Goal: Information Seeking & Learning: Learn about a topic

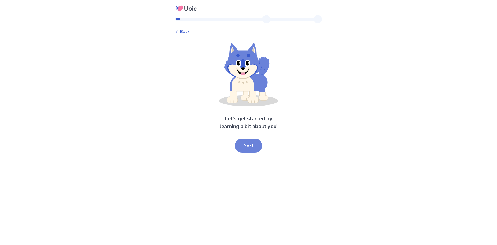
click at [247, 147] on button "Next" at bounding box center [248, 145] width 27 height 14
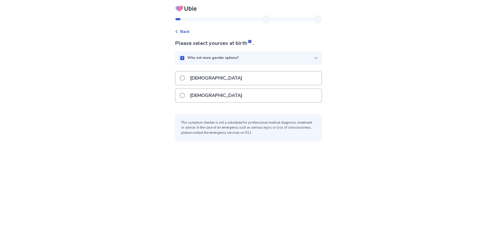
click at [201, 99] on p "Female" at bounding box center [216, 95] width 59 height 13
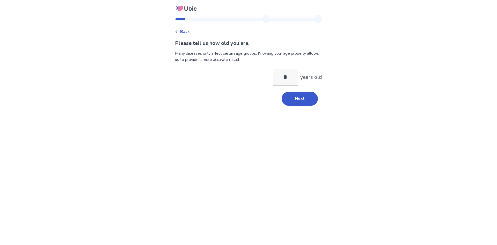
type input "**"
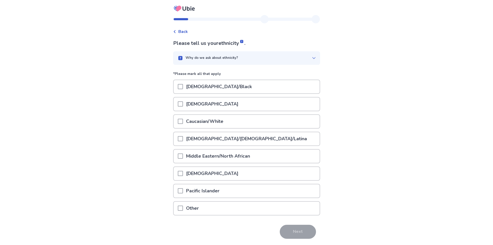
click at [208, 124] on p "Caucasian/White" at bounding box center [204, 121] width 43 height 13
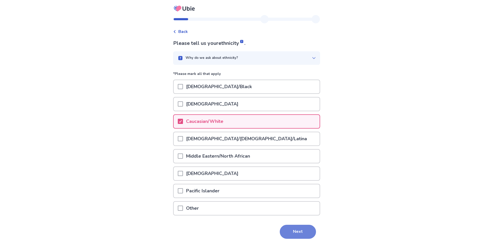
click at [290, 230] on button "Next" at bounding box center [298, 231] width 36 height 14
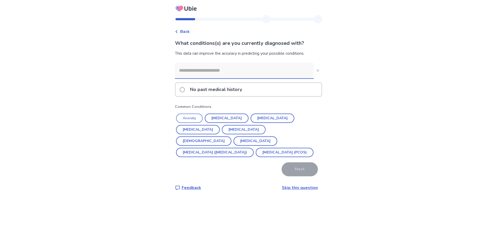
click at [191, 119] on button "Anxiety" at bounding box center [189, 117] width 27 height 9
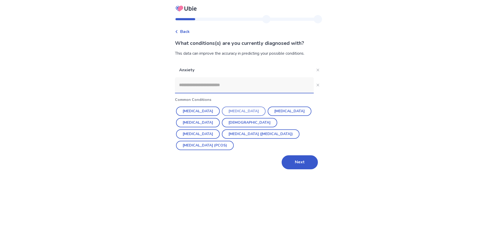
click at [230, 112] on button "Depression" at bounding box center [244, 110] width 44 height 9
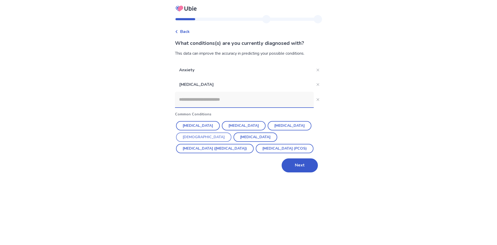
click at [231, 132] on button "Asthma" at bounding box center [203, 136] width 55 height 9
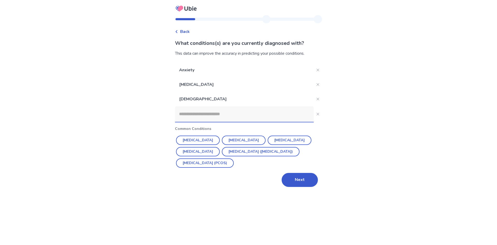
click at [217, 116] on input at bounding box center [244, 114] width 139 height 16
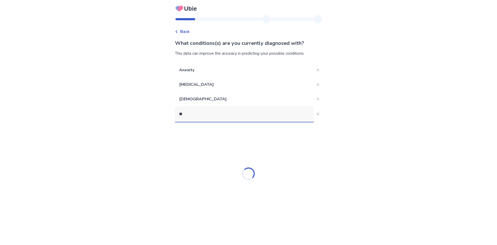
type input "***"
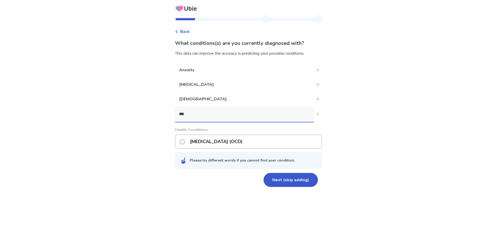
click at [222, 141] on p "Obsessive-compulsive disorder (OCD)" at bounding box center [216, 141] width 59 height 13
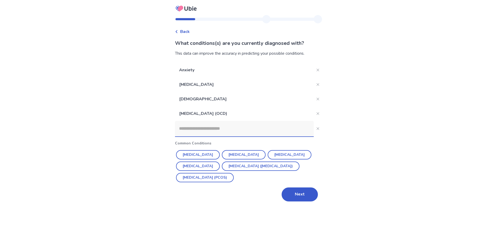
click at [220, 130] on input at bounding box center [244, 129] width 139 height 16
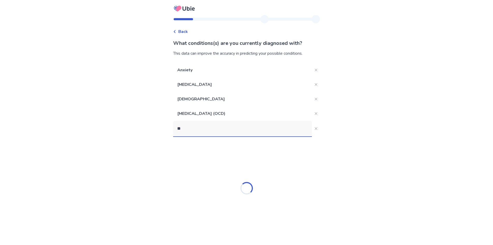
type input "*"
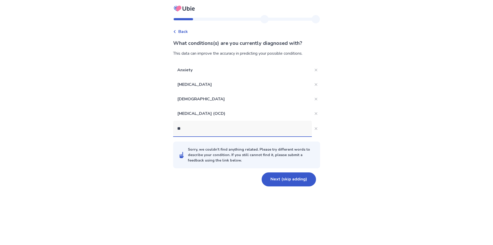
type input "*"
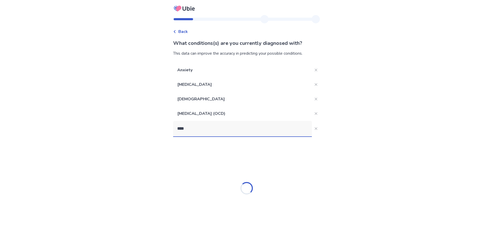
type input "*****"
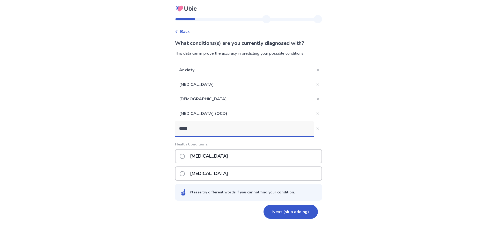
click at [220, 175] on p "Hidradenitis suppurativa" at bounding box center [209, 173] width 44 height 13
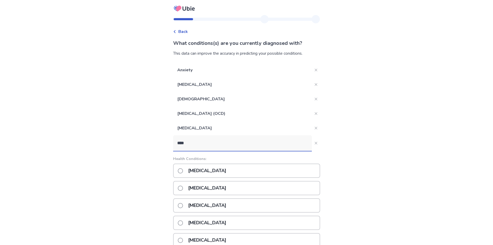
type input "****"
click at [226, 172] on div "Hypocalcemia" at bounding box center [246, 170] width 147 height 14
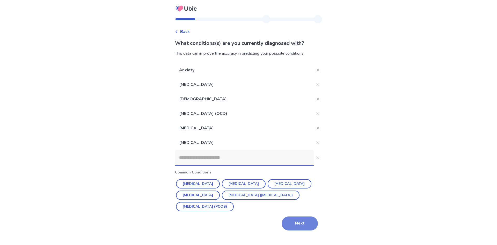
click at [292, 225] on button "Next" at bounding box center [300, 223] width 36 height 14
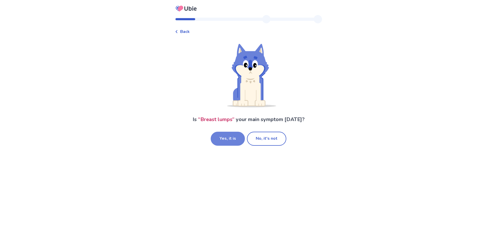
click at [232, 138] on button "Yes, it is" at bounding box center [228, 139] width 34 height 14
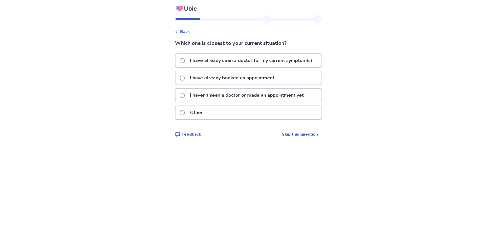
click at [229, 80] on p "I have already booked an appointment" at bounding box center [232, 77] width 91 height 13
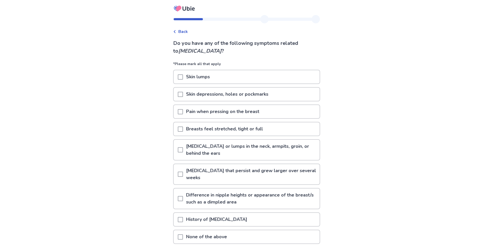
click at [183, 77] on span at bounding box center [180, 76] width 5 height 5
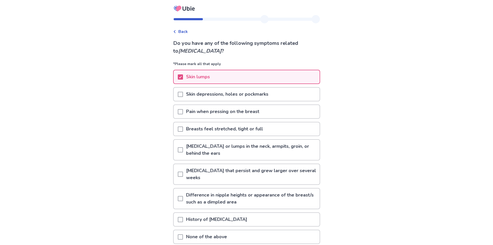
click at [183, 93] on span at bounding box center [180, 94] width 5 height 5
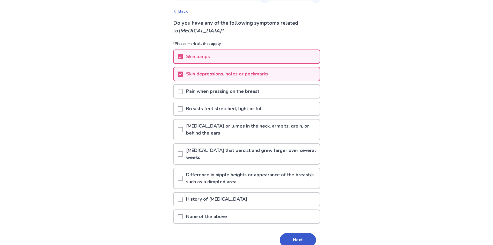
scroll to position [26, 0]
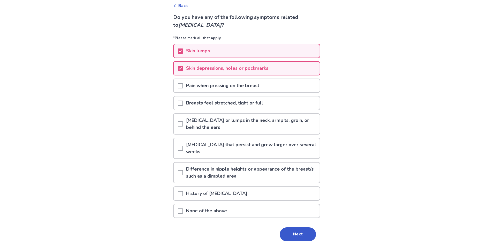
click at [181, 85] on span at bounding box center [180, 85] width 5 height 5
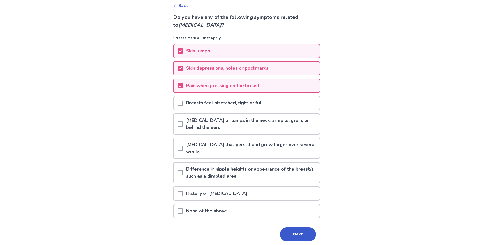
click at [183, 120] on div at bounding box center [180, 124] width 5 height 20
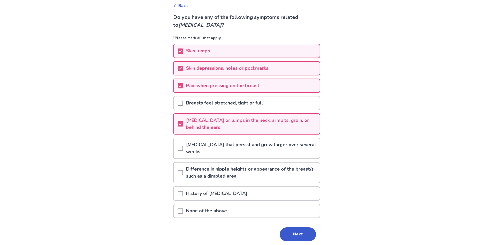
scroll to position [45, 0]
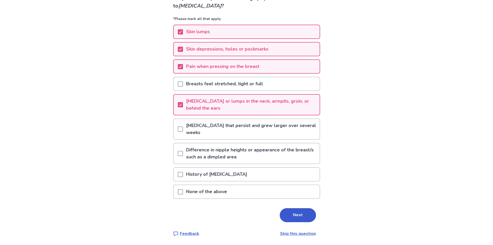
click at [183, 129] on span at bounding box center [180, 128] width 5 height 5
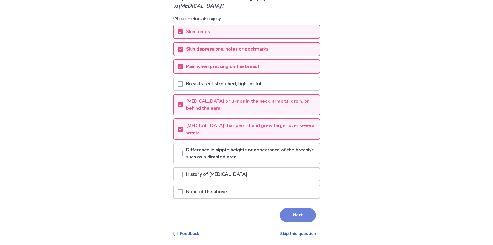
click at [299, 215] on button "Next" at bounding box center [298, 215] width 36 height 14
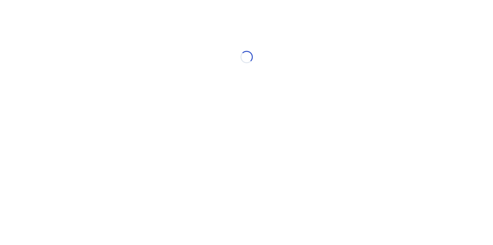
scroll to position [0, 0]
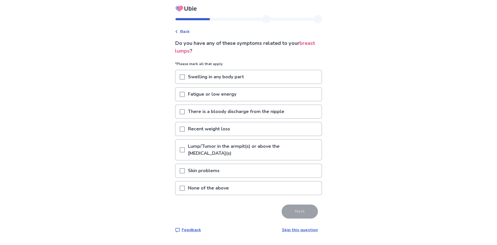
click at [220, 97] on p "Fatigue or low energy" at bounding box center [212, 93] width 55 height 13
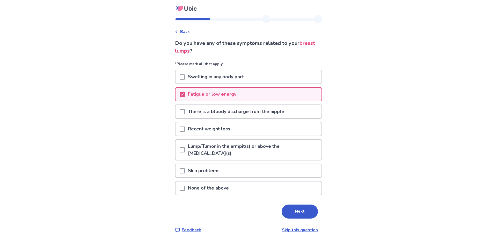
click at [208, 146] on p "Lump/Tumor in the armpit(s) or above the collarbone(s)" at bounding box center [253, 150] width 137 height 20
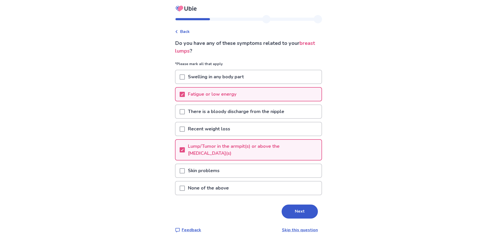
click at [240, 164] on div "Skin problems" at bounding box center [249, 170] width 146 height 13
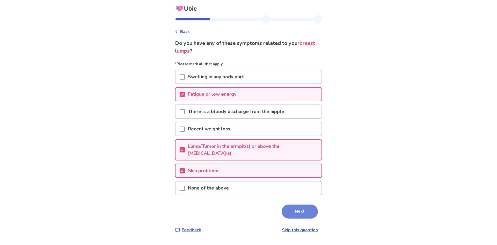
click at [294, 204] on button "Next" at bounding box center [300, 211] width 36 height 14
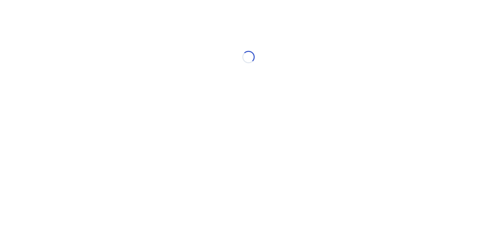
select select "*"
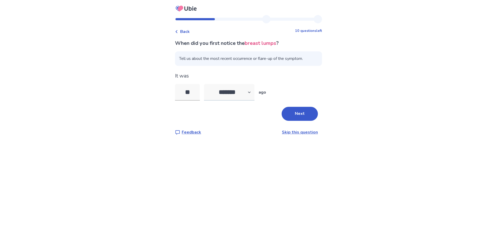
type input "**"
click at [232, 92] on select "******* ****** ******* ******** *******" at bounding box center [229, 92] width 50 height 17
select select "*"
click at [207, 84] on select "******* ****** ******* ******** *******" at bounding box center [229, 92] width 50 height 17
click at [196, 91] on input "**" at bounding box center [187, 92] width 25 height 17
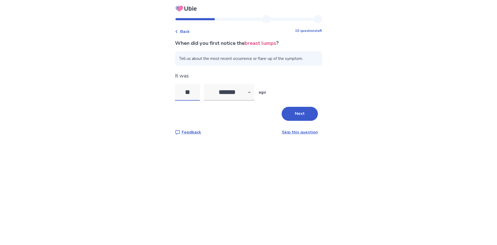
type input "*"
click at [298, 112] on button "Next" at bounding box center [300, 114] width 36 height 14
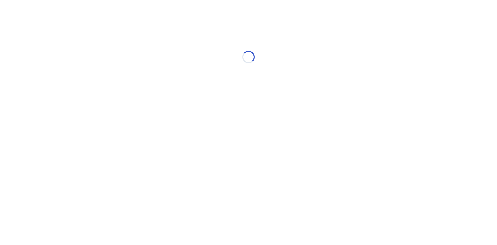
select select "*"
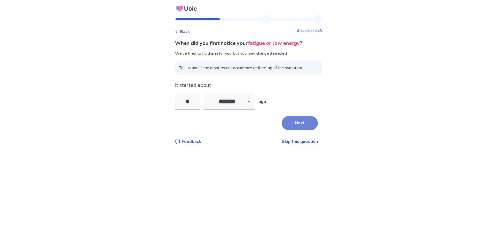
click at [294, 125] on button "Next" at bounding box center [300, 123] width 36 height 14
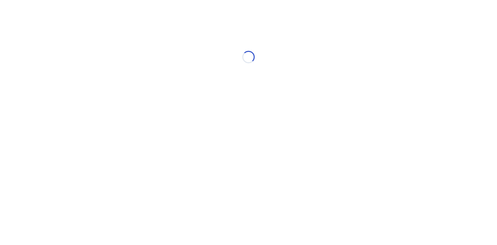
select select "*"
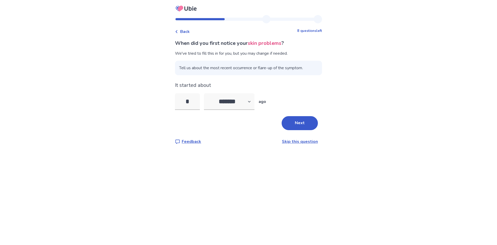
click at [182, 31] on div "Back" at bounding box center [182, 31] width 15 height 6
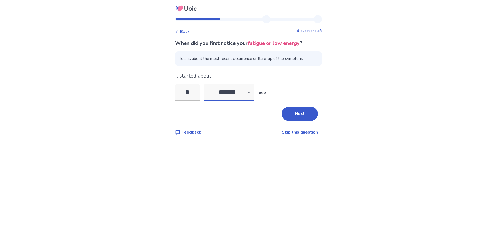
click at [234, 94] on select "******* ****** ******* ******** *******" at bounding box center [229, 92] width 50 height 17
select select "*"
click at [207, 84] on select "******* ****** ******* ******** *******" at bounding box center [229, 92] width 50 height 17
click at [191, 90] on input "*" at bounding box center [187, 92] width 25 height 17
type input "*"
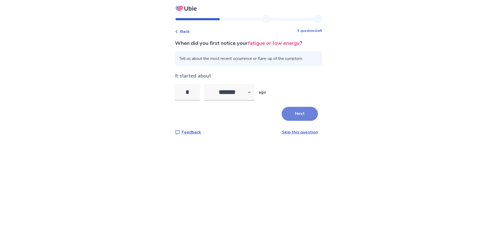
click at [289, 111] on button "Next" at bounding box center [300, 114] width 36 height 14
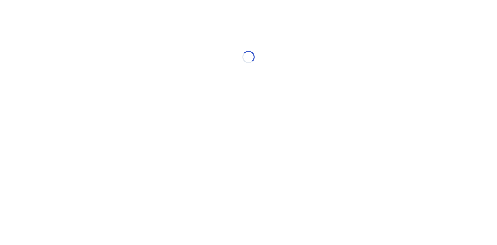
select select "*"
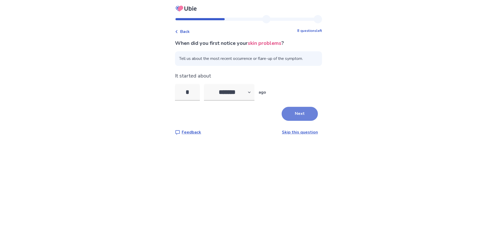
type input "*"
click at [284, 114] on button "Next" at bounding box center [300, 114] width 36 height 14
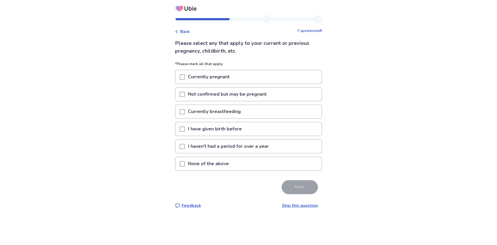
click at [230, 149] on p "I haven't had a period for over a year" at bounding box center [228, 146] width 87 height 13
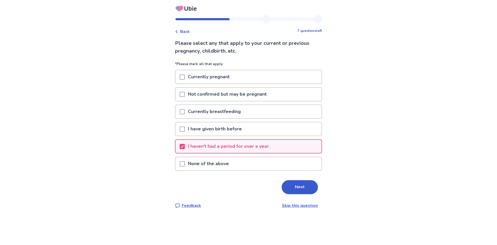
click at [230, 149] on p "I haven't had a period for over a year" at bounding box center [228, 146] width 87 height 13
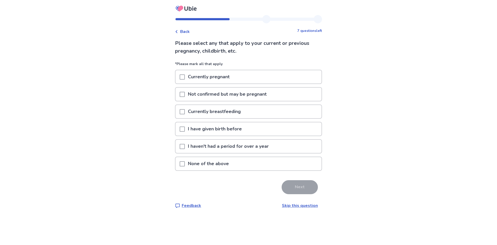
click at [227, 159] on p "None of the above" at bounding box center [208, 163] width 47 height 13
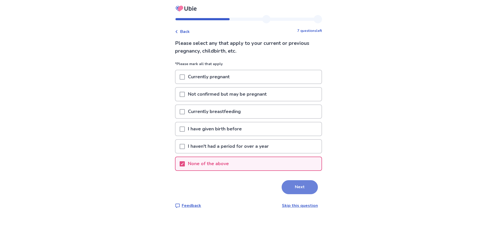
click at [297, 188] on button "Next" at bounding box center [300, 187] width 36 height 14
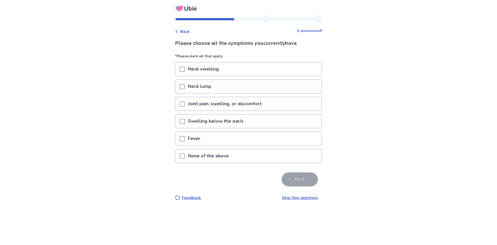
click at [220, 101] on p "Joint pain, swelling, or discomfort" at bounding box center [225, 103] width 80 height 13
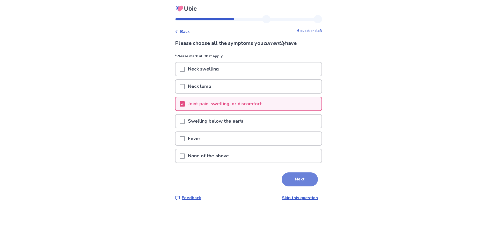
click at [292, 176] on button "Next" at bounding box center [300, 179] width 36 height 14
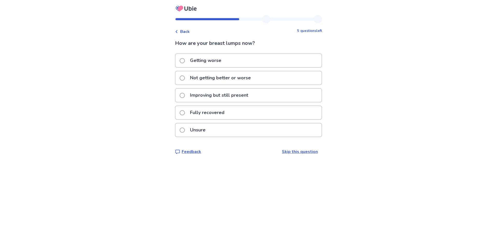
click at [240, 64] on div "Getting worse" at bounding box center [249, 60] width 146 height 13
click at [239, 62] on div "Getting worse" at bounding box center [249, 60] width 146 height 13
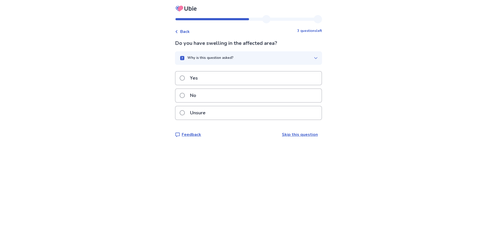
click at [238, 79] on div "Yes" at bounding box center [249, 77] width 146 height 13
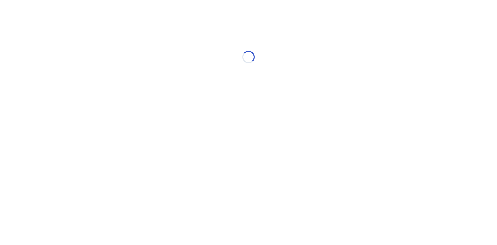
select select "*"
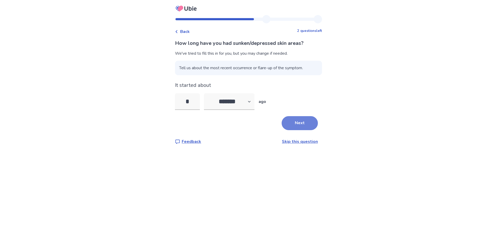
click at [301, 121] on button "Next" at bounding box center [300, 123] width 36 height 14
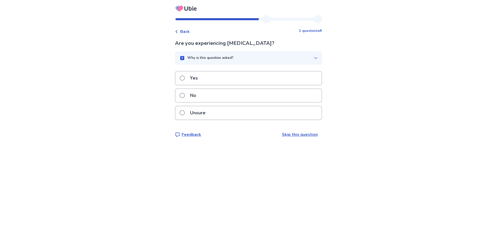
click at [223, 92] on div "No" at bounding box center [249, 95] width 146 height 13
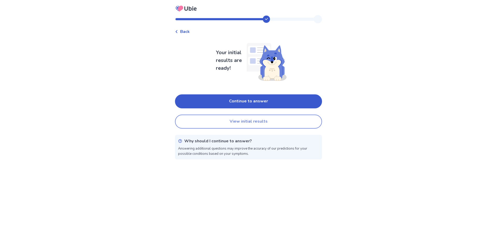
click at [262, 120] on button "View initial results" at bounding box center [248, 121] width 147 height 14
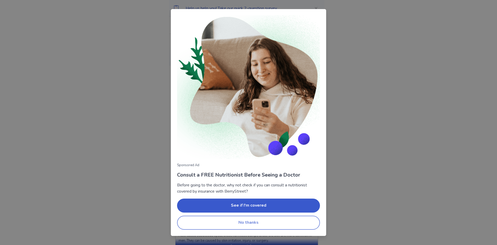
click at [251, 218] on button "No thanks" at bounding box center [248, 222] width 143 height 14
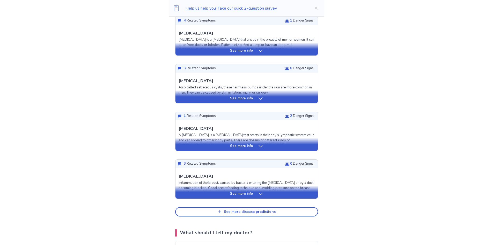
scroll to position [155, 0]
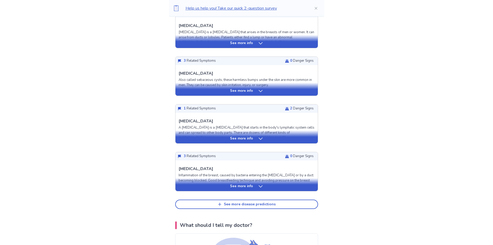
click at [251, 139] on p "See more info" at bounding box center [241, 138] width 23 height 5
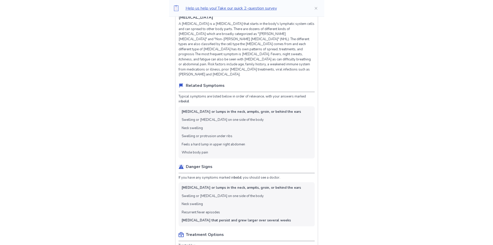
scroll to position [207, 0]
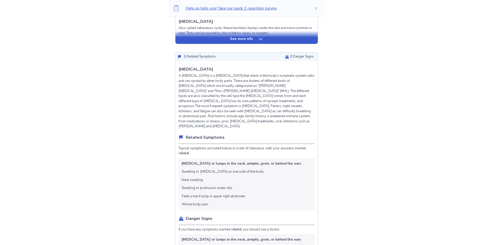
click at [273, 57] on div "1 Related Symptoms 2 Danger Signs" at bounding box center [247, 57] width 142 height 8
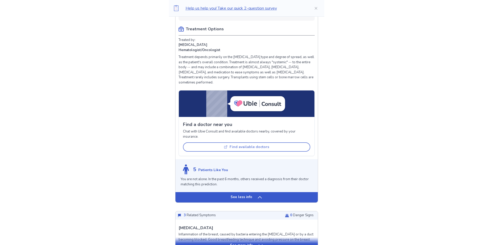
scroll to position [466, 0]
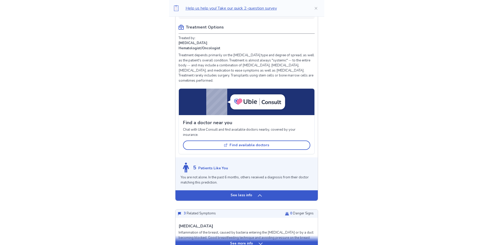
click at [258, 194] on icon at bounding box center [260, 195] width 4 height 2
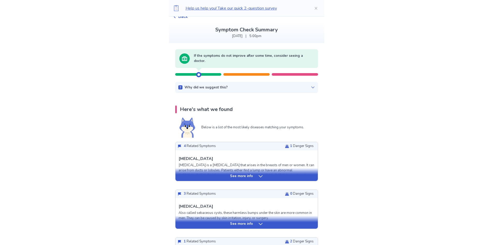
scroll to position [0, 0]
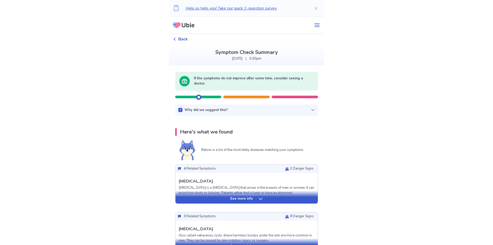
click at [188, 39] on span "Back" at bounding box center [183, 39] width 10 height 6
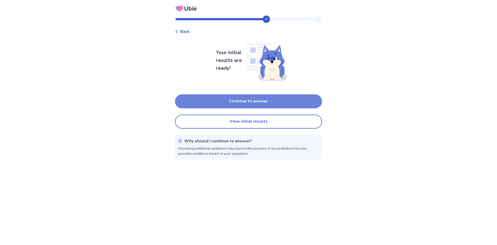
click at [250, 102] on button "Continue to answer" at bounding box center [248, 101] width 147 height 14
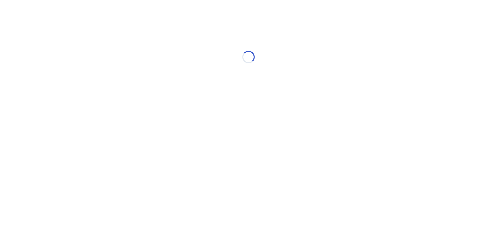
select select "*"
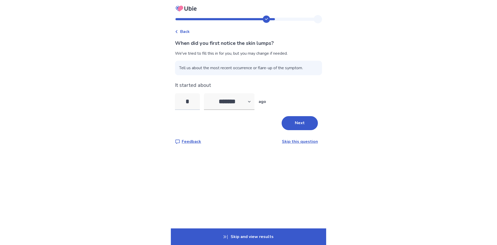
type input "*"
click at [290, 121] on button "Next" at bounding box center [300, 123] width 36 height 14
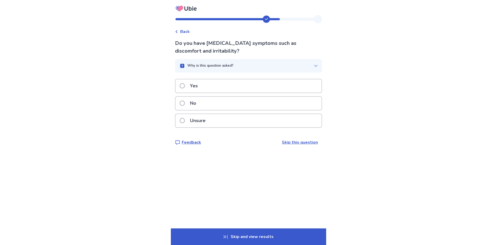
click at [239, 85] on div "Yes" at bounding box center [249, 85] width 146 height 13
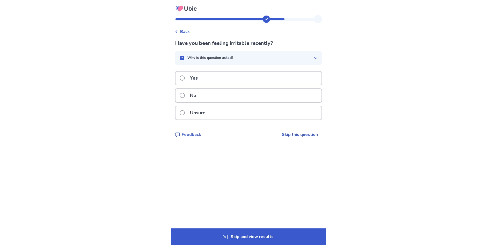
click at [232, 76] on div "Yes" at bounding box center [249, 77] width 146 height 13
click at [230, 98] on div "No" at bounding box center [249, 95] width 146 height 13
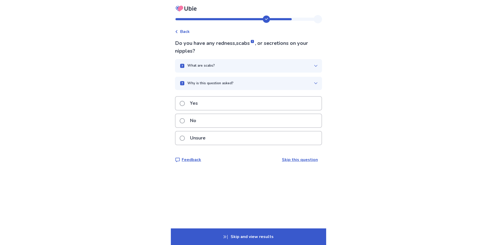
click at [228, 100] on div "Yes" at bounding box center [249, 103] width 146 height 13
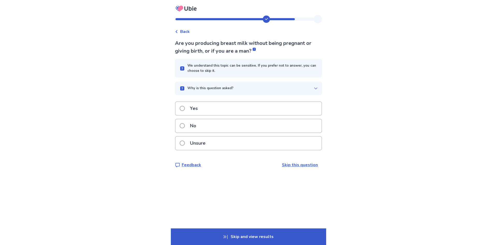
click at [209, 142] on p "Unsure" at bounding box center [198, 142] width 22 height 13
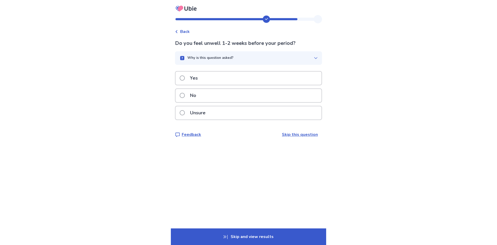
click at [239, 77] on div "Yes" at bounding box center [249, 77] width 146 height 13
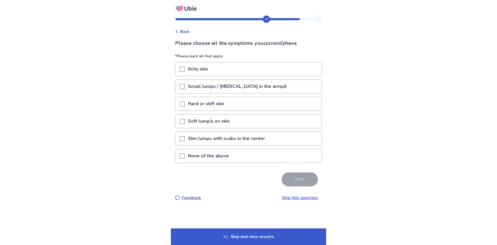
click at [241, 86] on p "Small lumps / swollen lymph nodes in the armpit" at bounding box center [237, 86] width 105 height 13
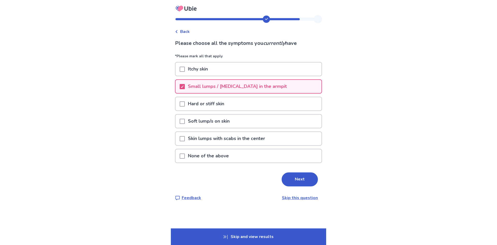
click at [243, 73] on div "Itchy skin" at bounding box center [249, 68] width 146 height 13
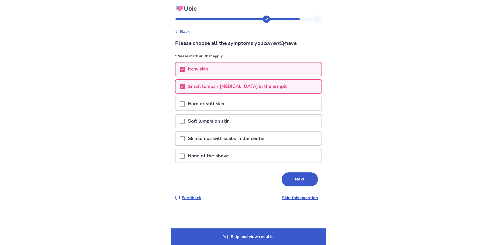
click at [244, 122] on div "Soft lump/s on skin" at bounding box center [249, 120] width 146 height 13
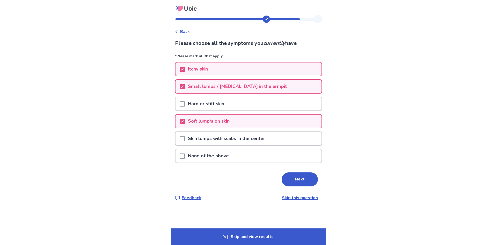
click at [247, 124] on div "Soft lump/s on skin" at bounding box center [249, 120] width 146 height 13
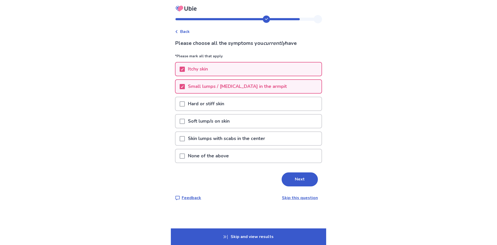
click at [248, 141] on p "Skin lumps with scabs in the center" at bounding box center [226, 138] width 83 height 13
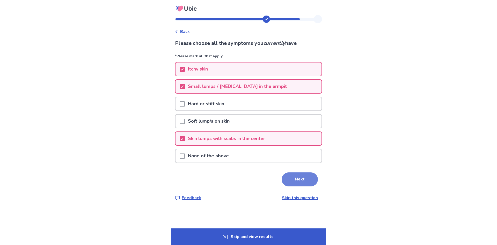
click at [284, 174] on button "Next" at bounding box center [300, 179] width 36 height 14
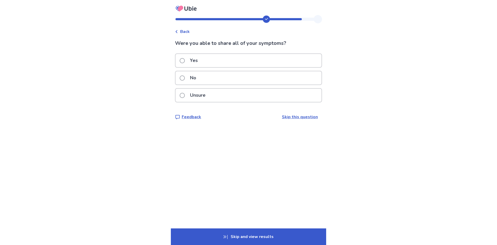
click at [201, 63] on p "Yes" at bounding box center [194, 60] width 14 height 13
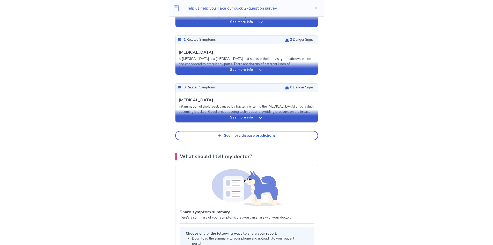
scroll to position [233, 0]
